Goal: Task Accomplishment & Management: Manage account settings

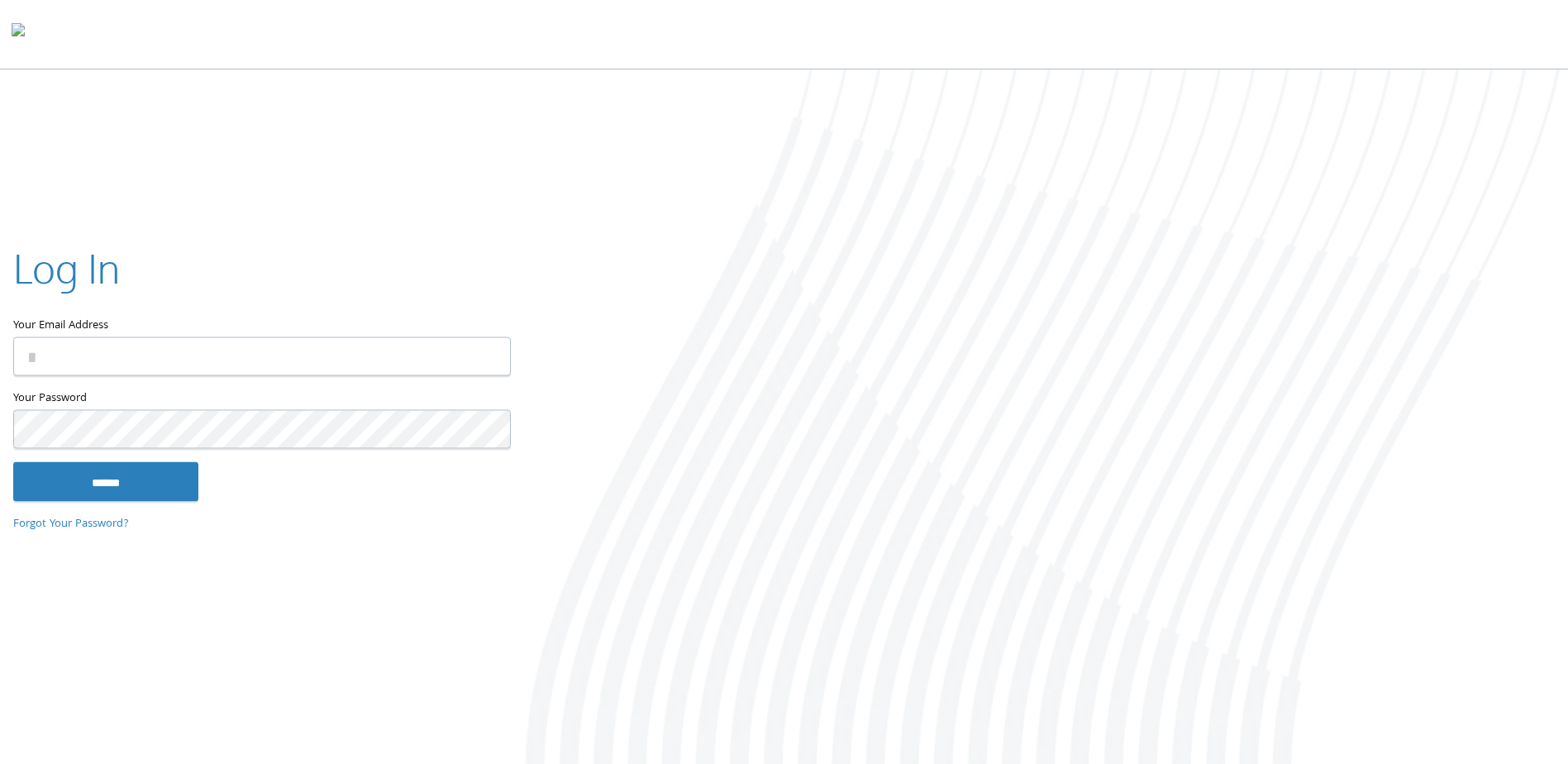
click at [164, 353] on input "Your Email Address" at bounding box center [261, 357] width 498 height 39
click at [0, 763] on com-1password-button at bounding box center [0, 767] width 0 height 0
type input "**********"
